Goal: Information Seeking & Learning: Compare options

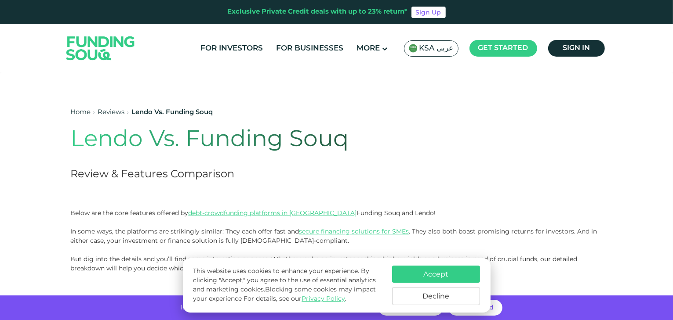
click at [440, 278] on button "Accept" at bounding box center [436, 274] width 88 height 17
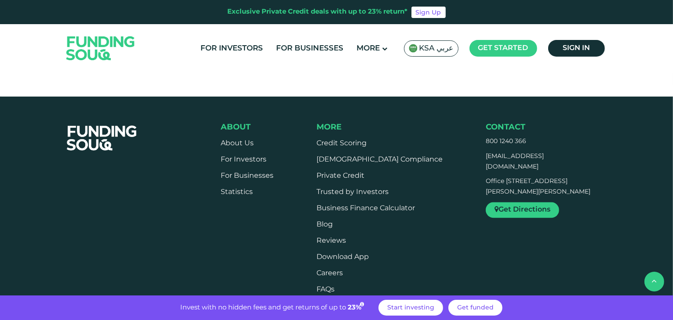
scroll to position [1595, 0]
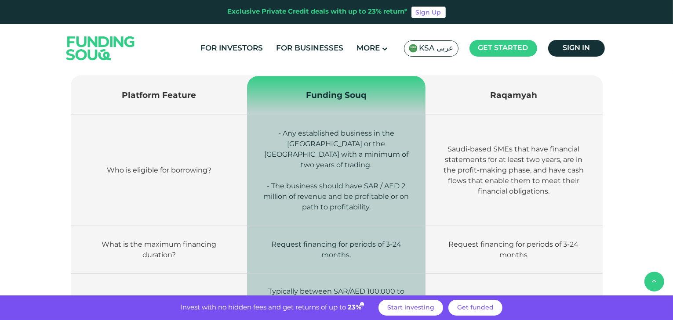
scroll to position [1084, 0]
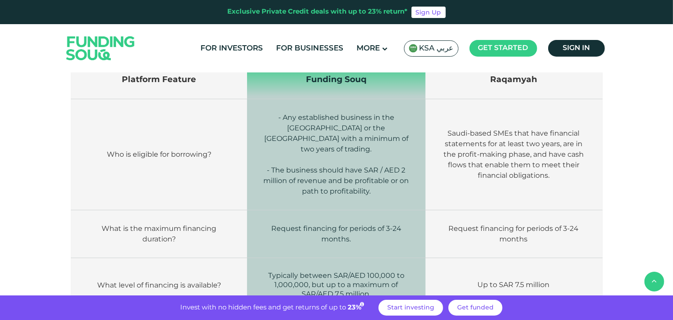
drag, startPoint x: 673, startPoint y: 138, endPoint x: 675, endPoint y: 174, distance: 36.5
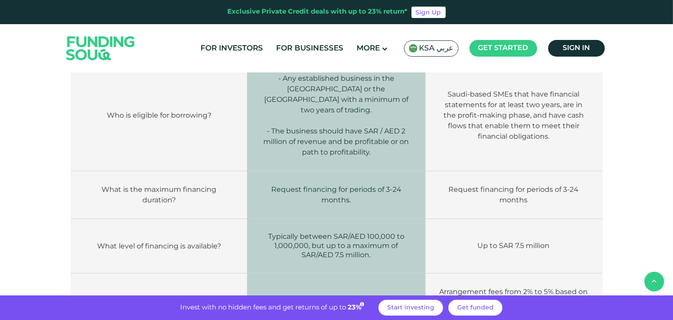
scroll to position [1144, 0]
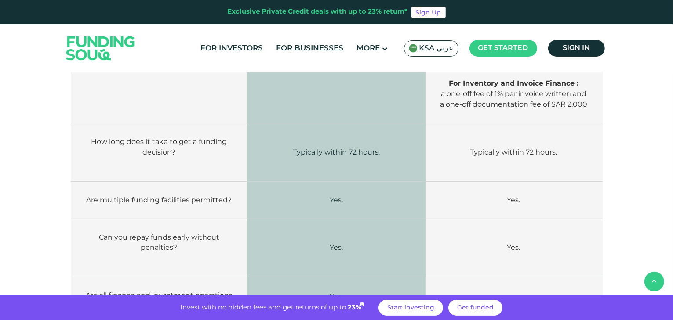
scroll to position [1436, 0]
